Goal: Task Accomplishment & Management: Use online tool/utility

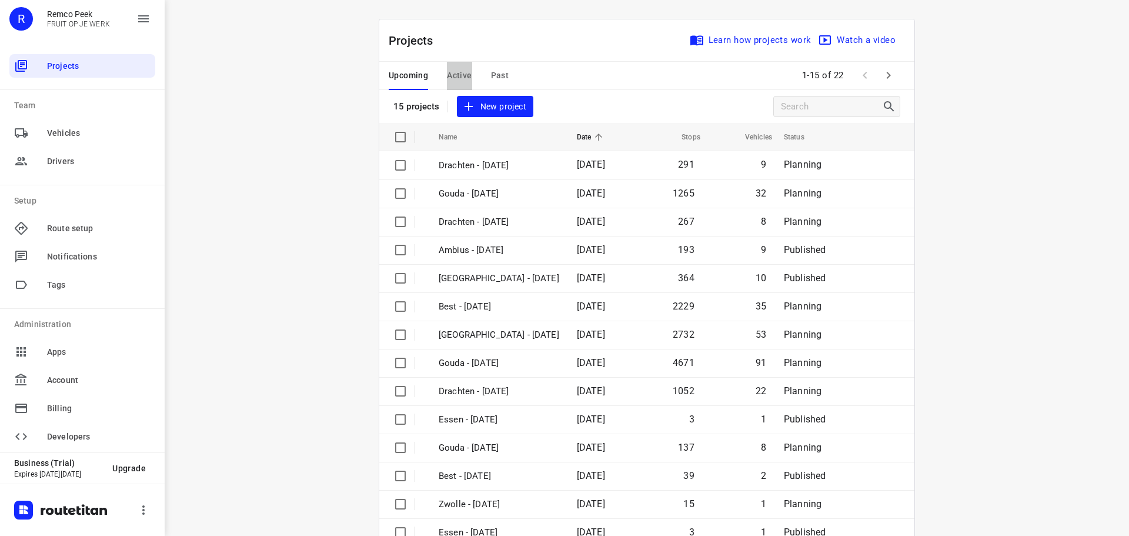
click at [453, 76] on span "Active" at bounding box center [459, 75] width 25 height 15
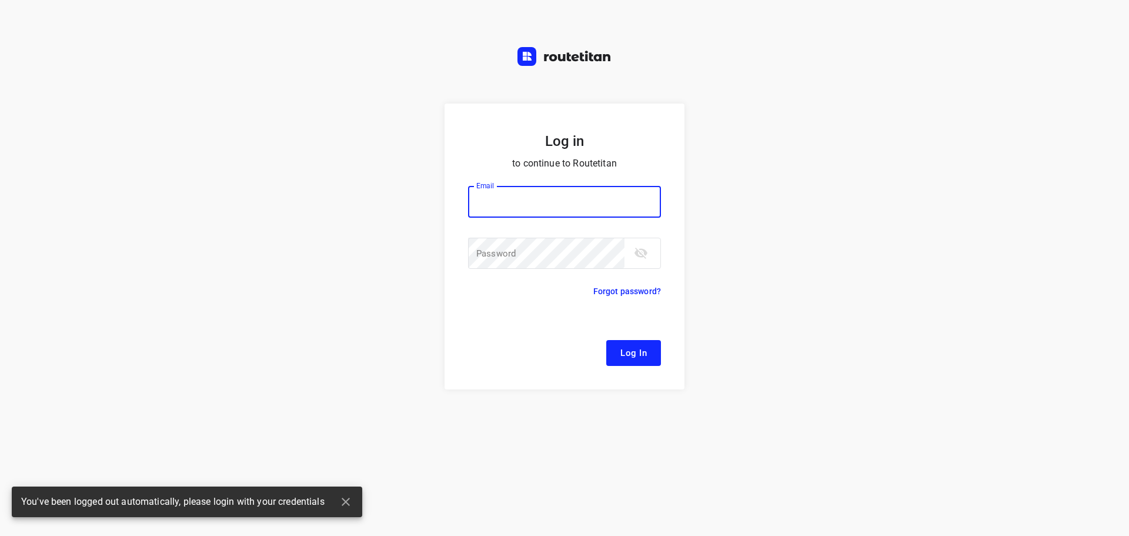
type input "[EMAIL_ADDRESS][DOMAIN_NAME]"
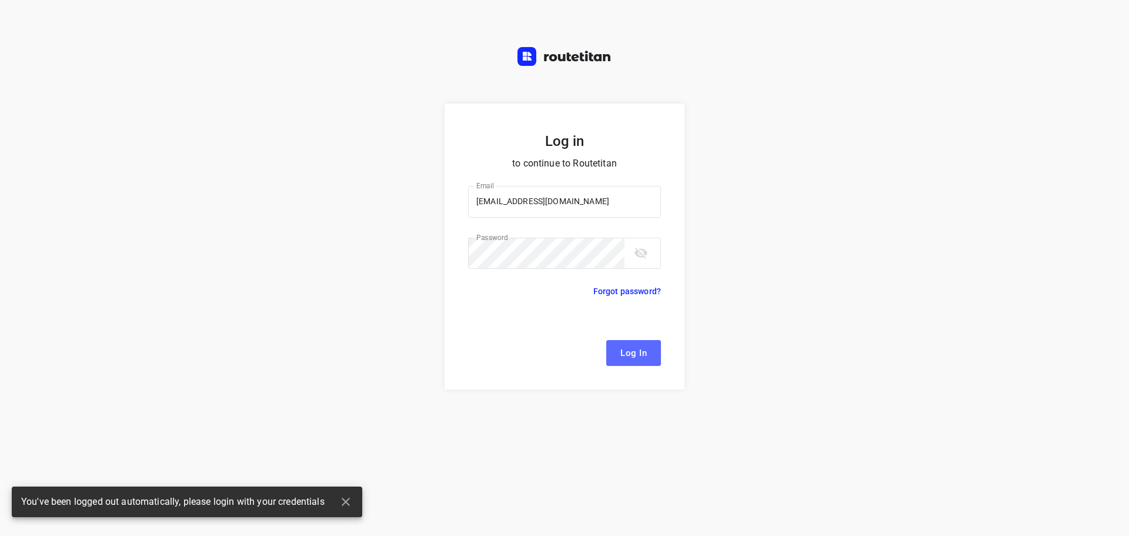
click at [649, 348] on button "Log In" at bounding box center [633, 353] width 55 height 26
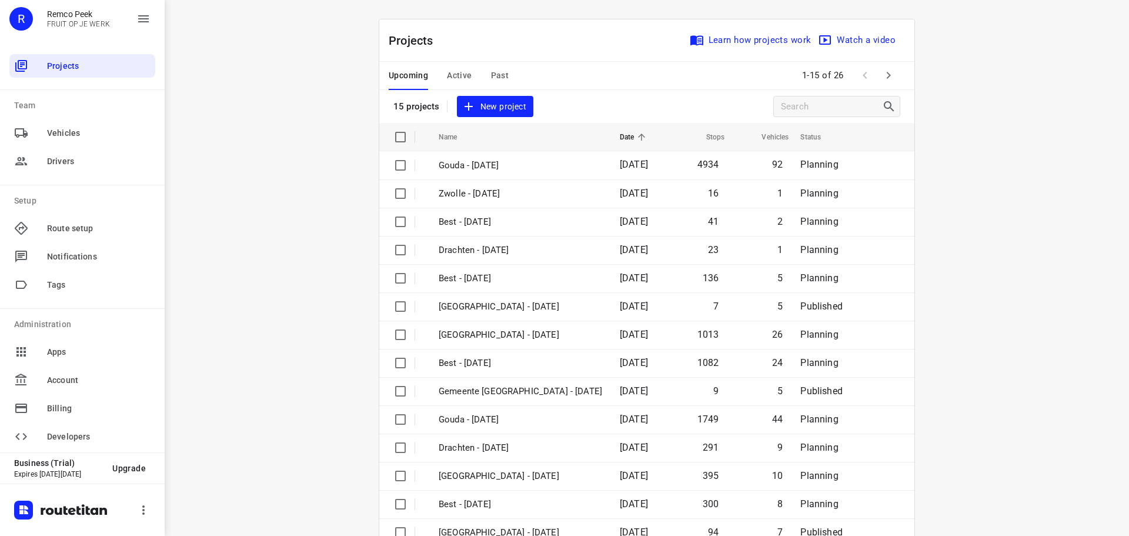
click at [269, 82] on div "i © 2025 Routetitan , © Stadia Maps , © OpenMapTiles © OpenStreetMap contributo…" at bounding box center [647, 268] width 964 height 536
